Goal: Find specific page/section: Find specific page/section

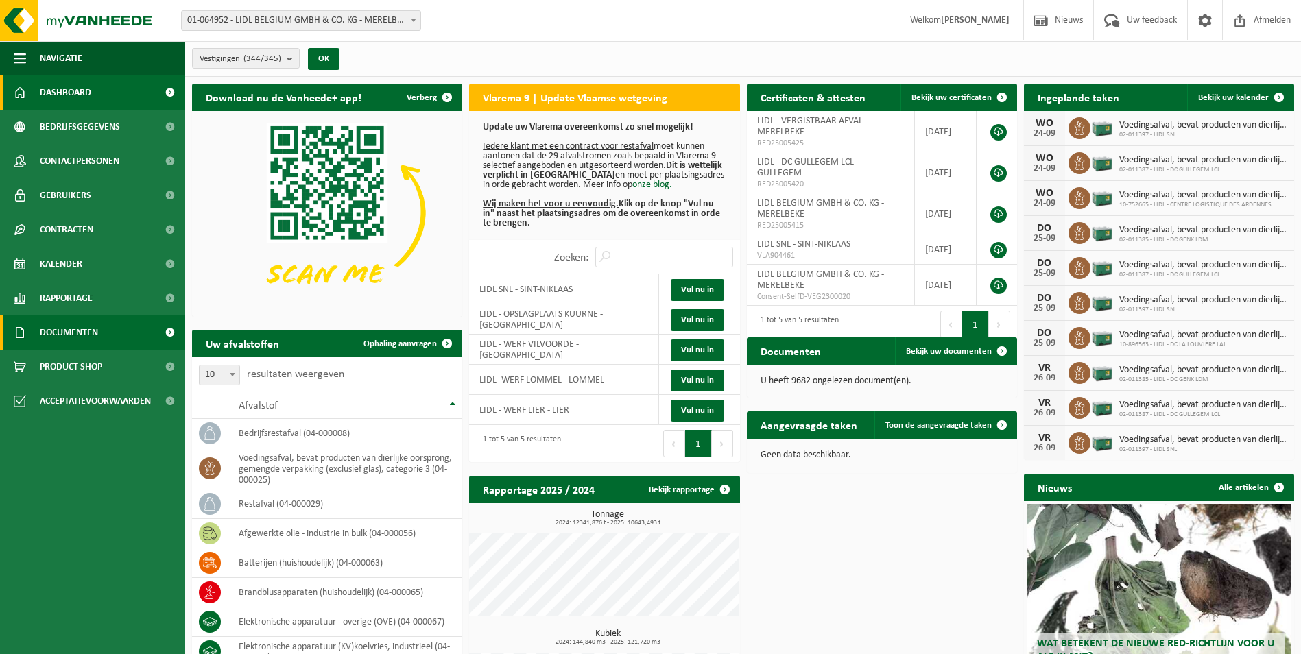
click at [84, 326] on span "Documenten" at bounding box center [69, 333] width 58 height 34
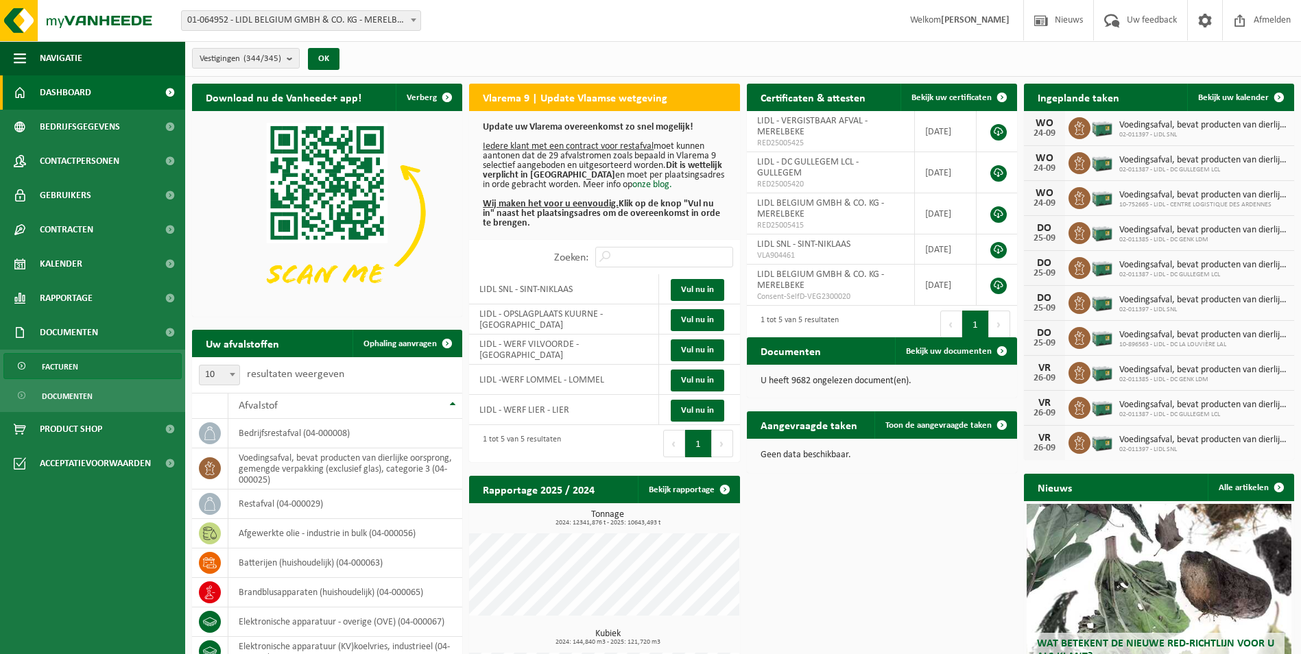
click at [64, 363] on span "Facturen" at bounding box center [60, 367] width 36 height 26
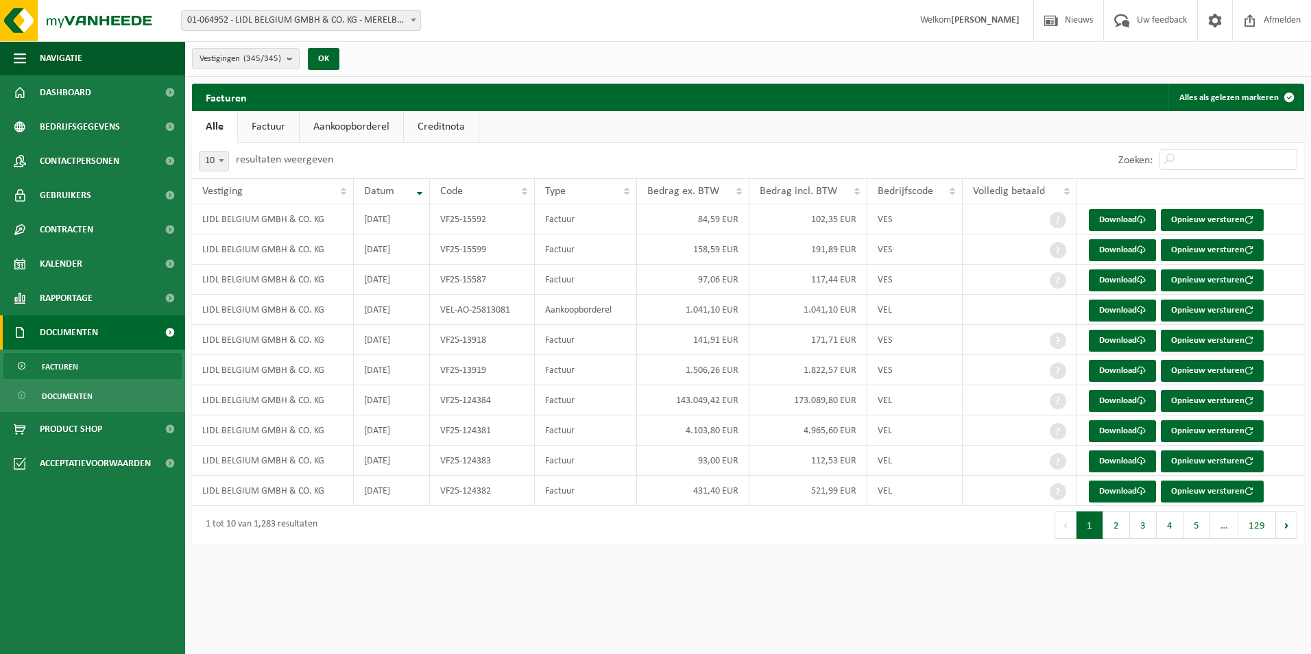
click at [356, 124] on link "Aankoopborderel" at bounding box center [352, 127] width 104 height 32
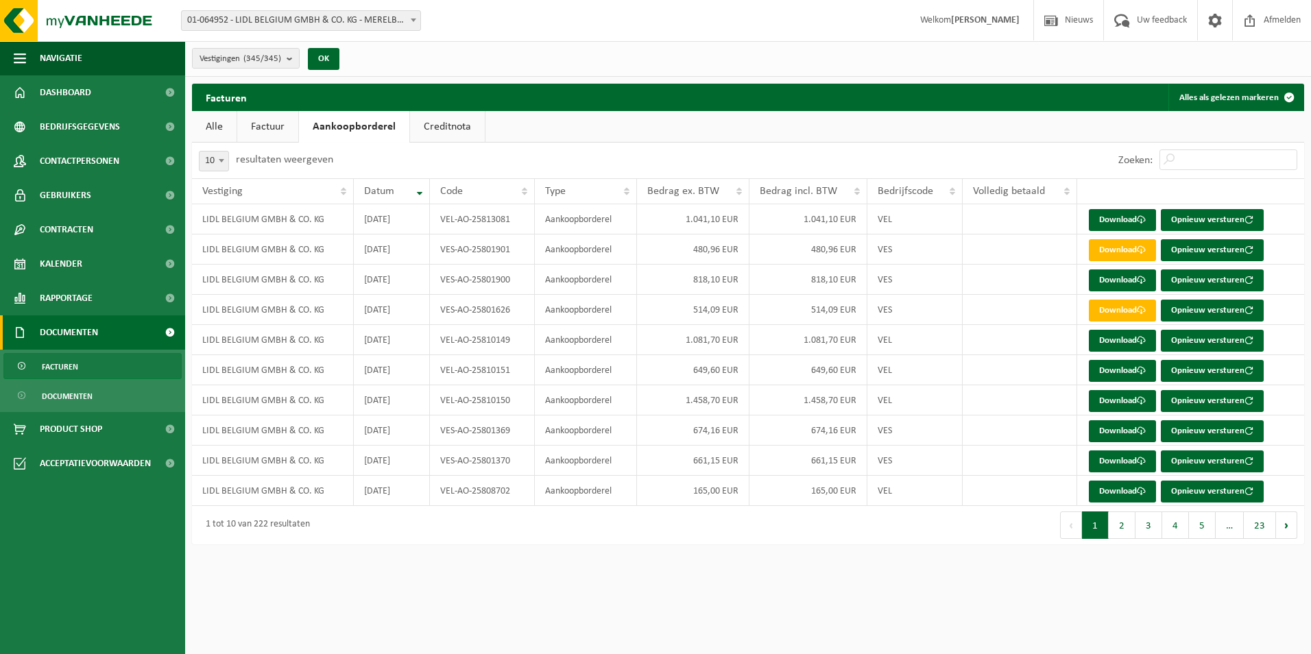
click at [448, 123] on link "Creditnota" at bounding box center [447, 127] width 75 height 32
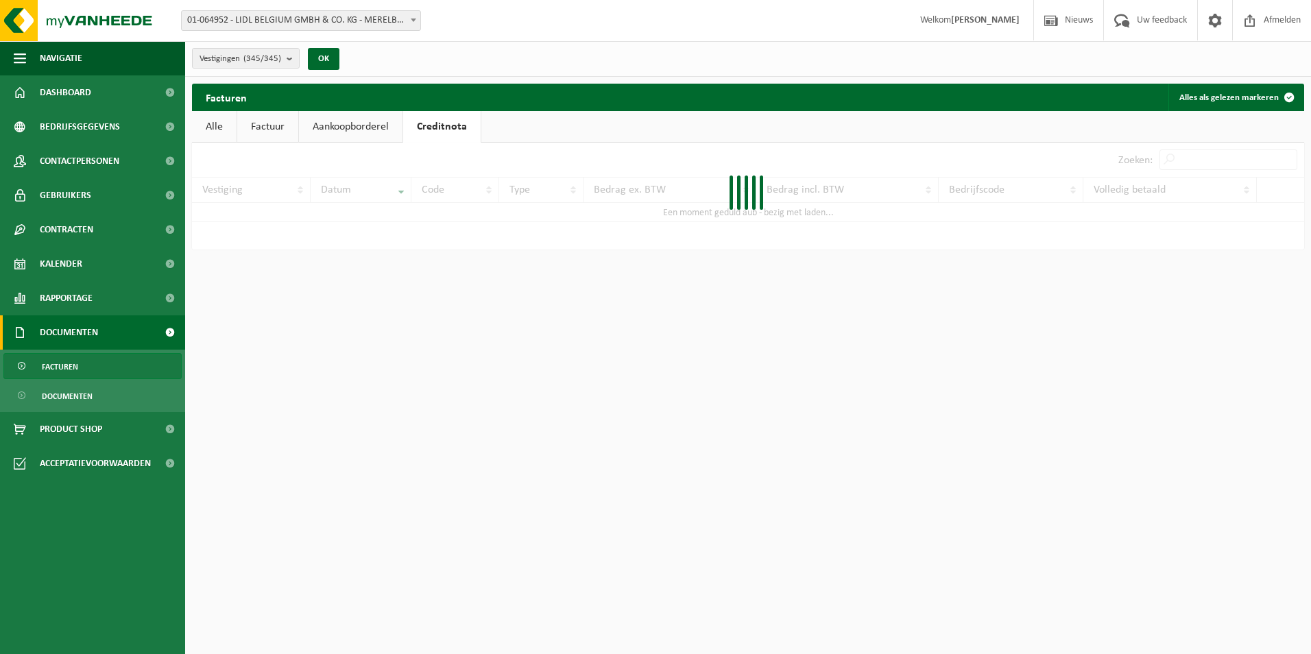
click at [359, 123] on link "Aankoopborderel" at bounding box center [351, 127] width 104 height 32
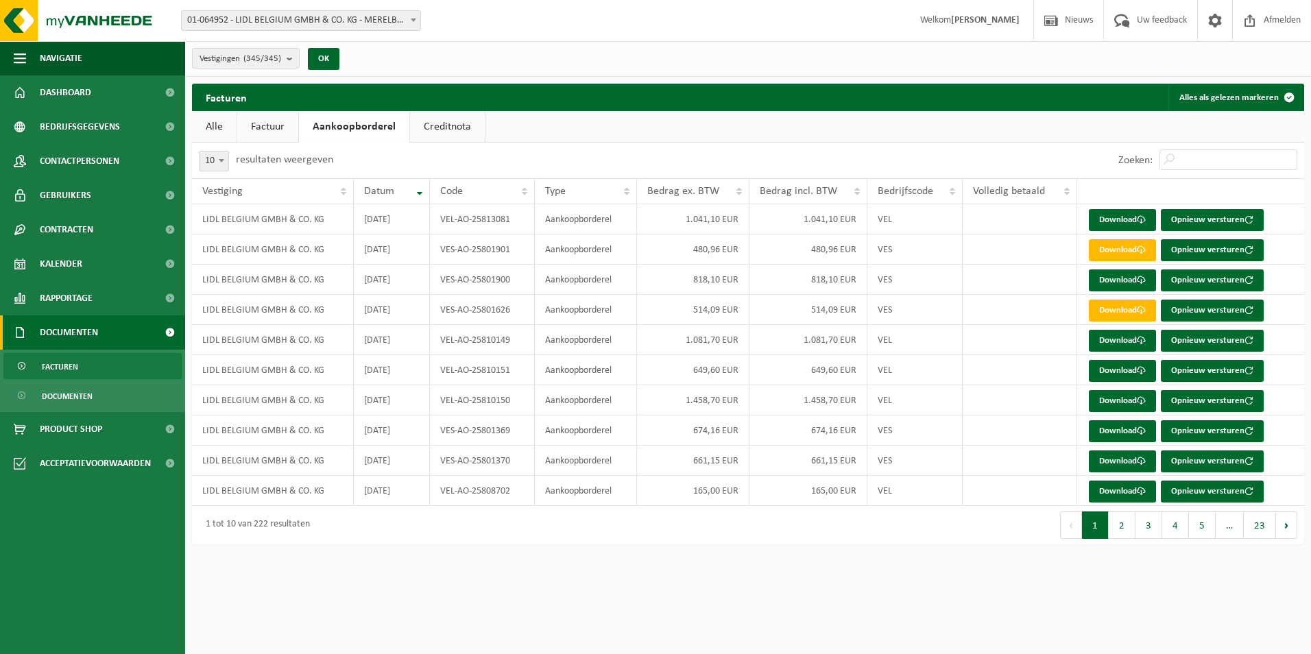
click at [262, 124] on link "Factuur" at bounding box center [267, 127] width 61 height 32
